Goal: Task Accomplishment & Management: Use online tool/utility

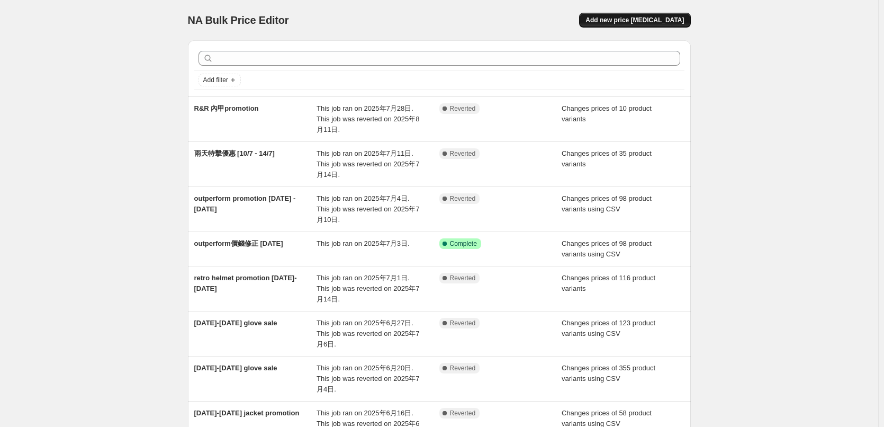
click at [683, 23] on span "Add new price change job" at bounding box center [634, 20] width 98 height 8
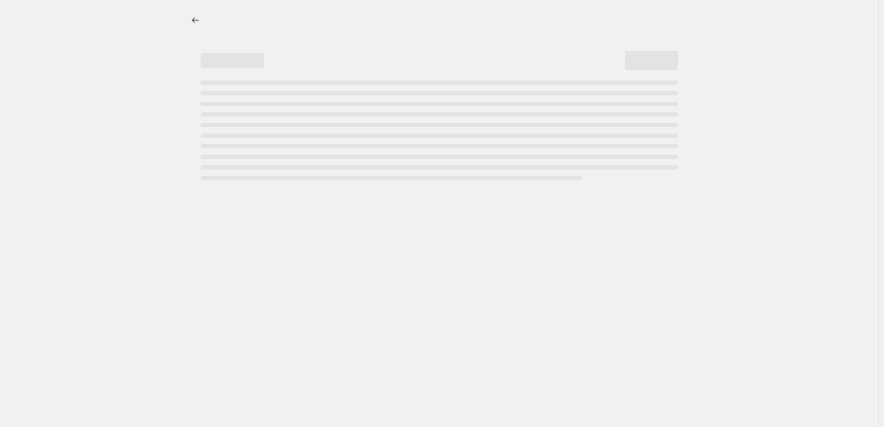
select select "percentage"
